Goal: Navigation & Orientation: Understand site structure

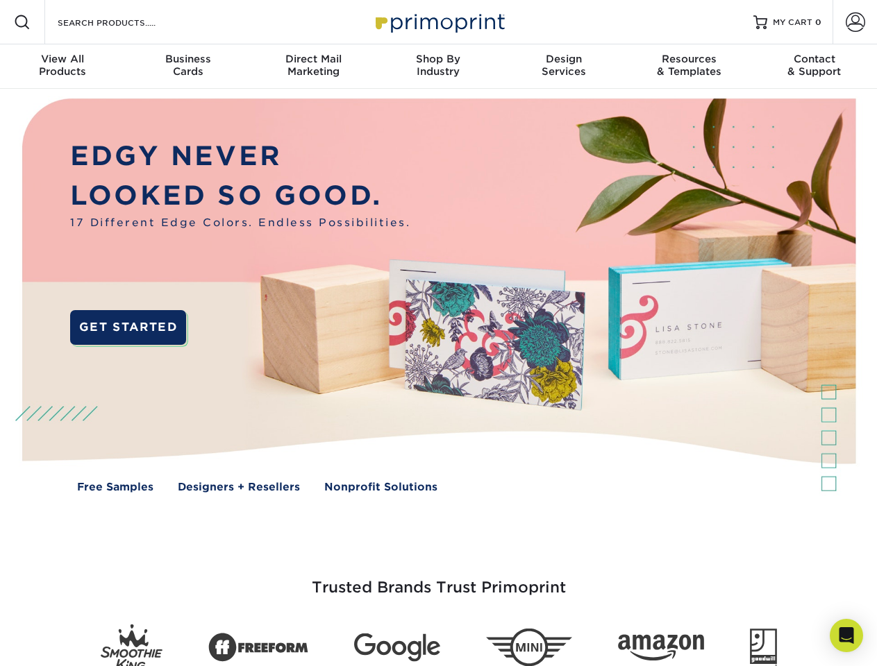
click at [438, 333] on img at bounding box center [438, 306] width 868 height 434
click at [22, 22] on span at bounding box center [22, 22] width 17 height 17
click at [854, 22] on span at bounding box center [854, 21] width 19 height 19
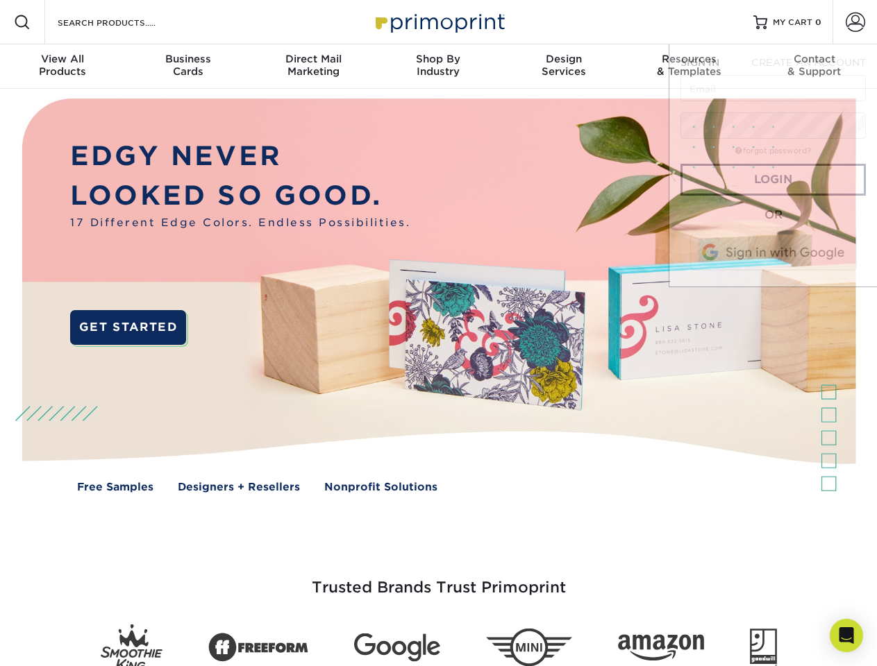
click at [62, 67] on div "View All Products" at bounding box center [62, 65] width 125 height 25
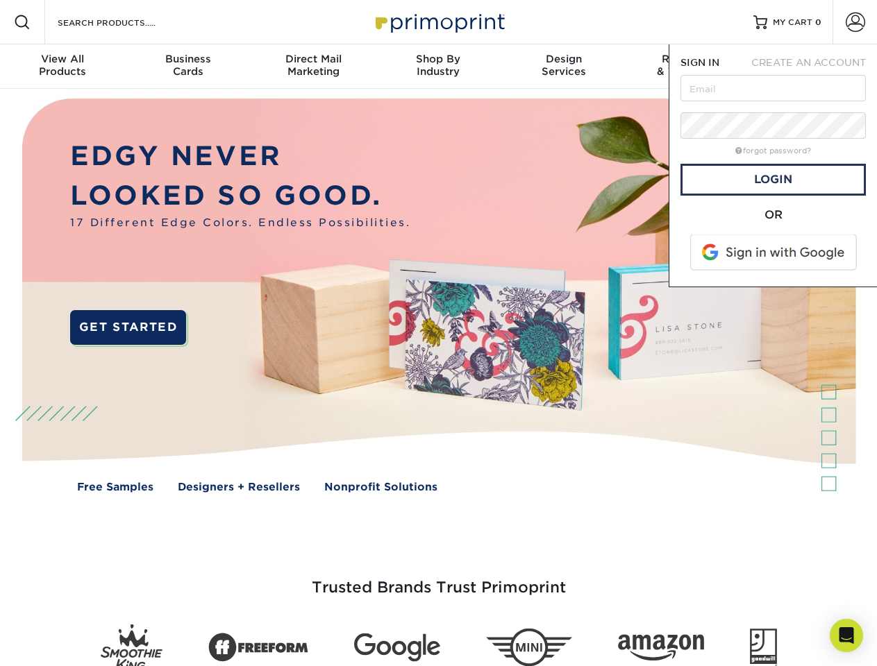
click at [187, 67] on div "Business Cards" at bounding box center [187, 65] width 125 height 25
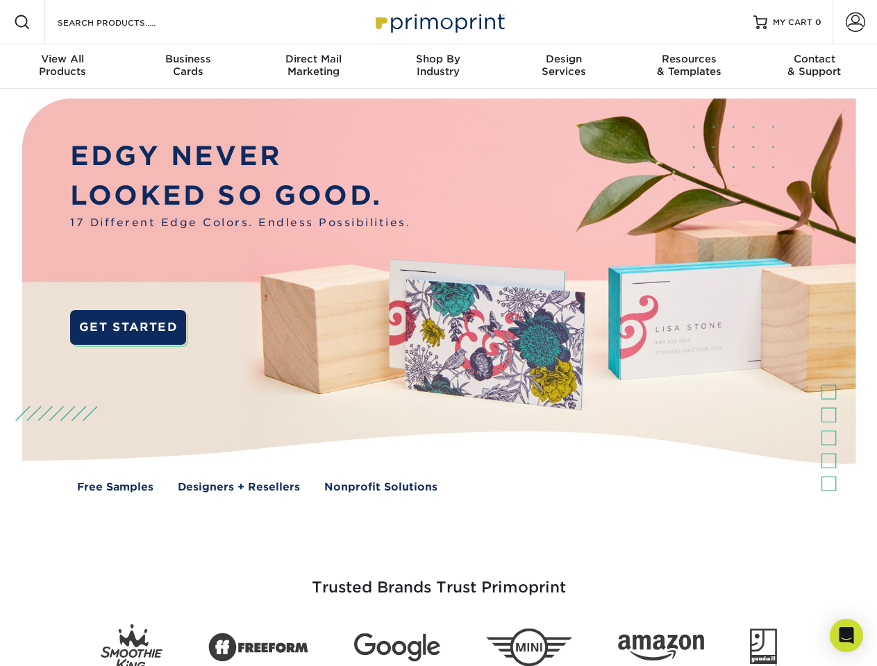
click at [313, 67] on div "Direct Mail Marketing" at bounding box center [313, 65] width 125 height 25
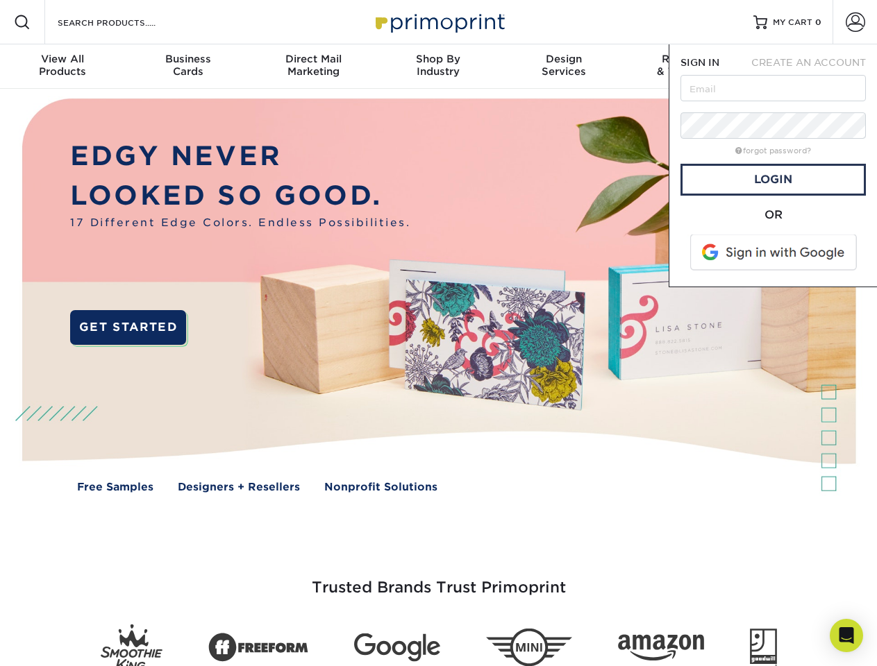
click at [438, 67] on div "Shop By Industry" at bounding box center [438, 65] width 125 height 25
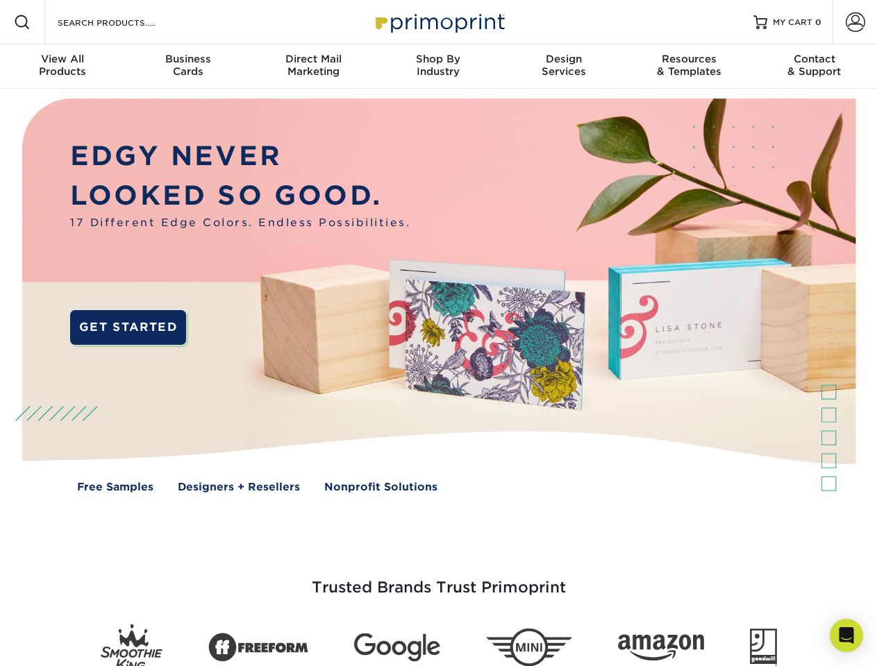
click at [564, 67] on div "Design Services" at bounding box center [563, 65] width 125 height 25
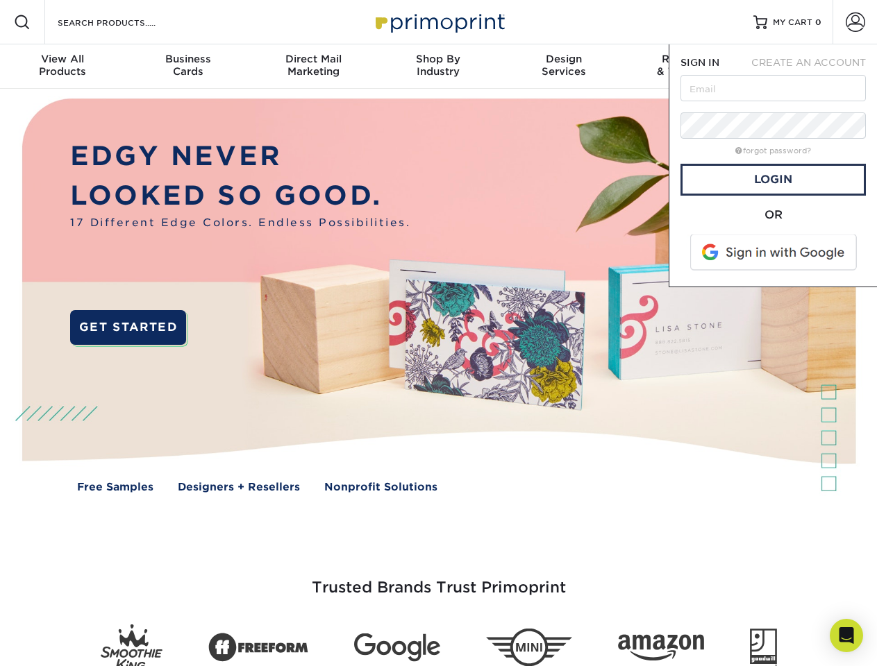
click at [689, 67] on span "SIGN IN" at bounding box center [699, 62] width 39 height 11
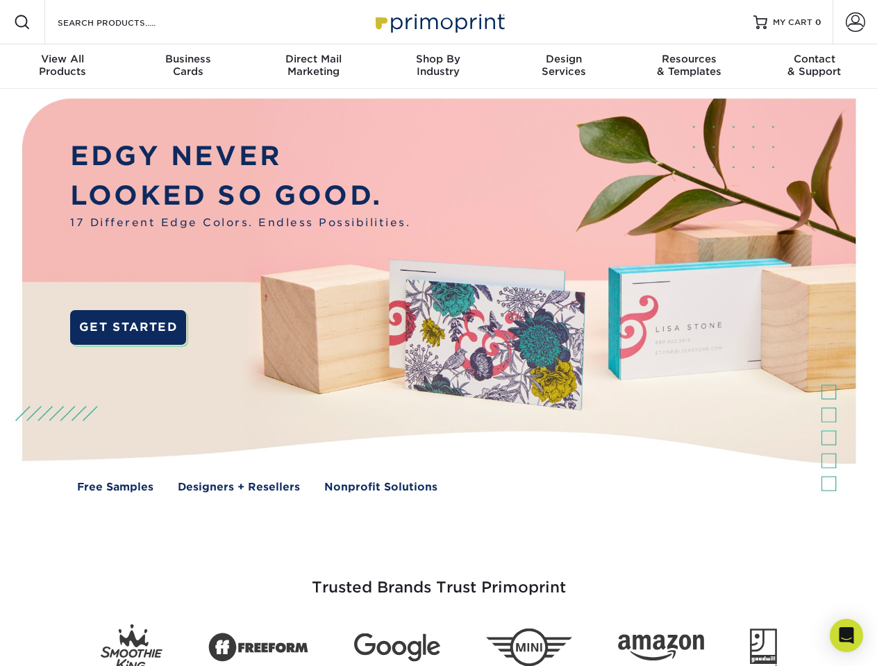
click at [814, 67] on div "Contact & Support" at bounding box center [814, 65] width 125 height 25
